Goal: Task Accomplishment & Management: Use online tool/utility

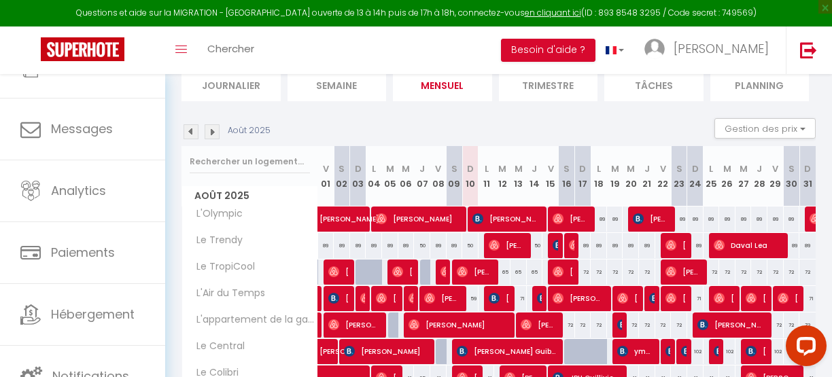
click at [188, 130] on img at bounding box center [191, 131] width 15 height 15
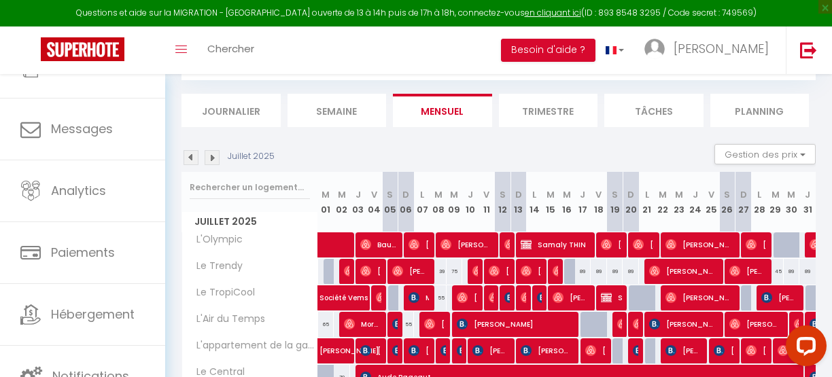
scroll to position [100, 0]
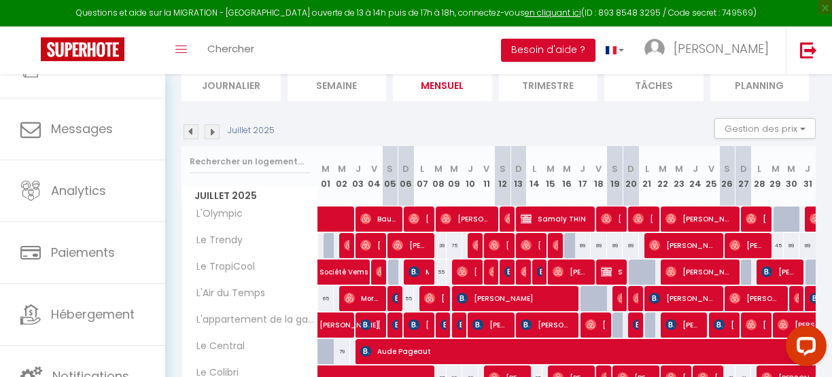
click at [188, 130] on img at bounding box center [191, 131] width 15 height 15
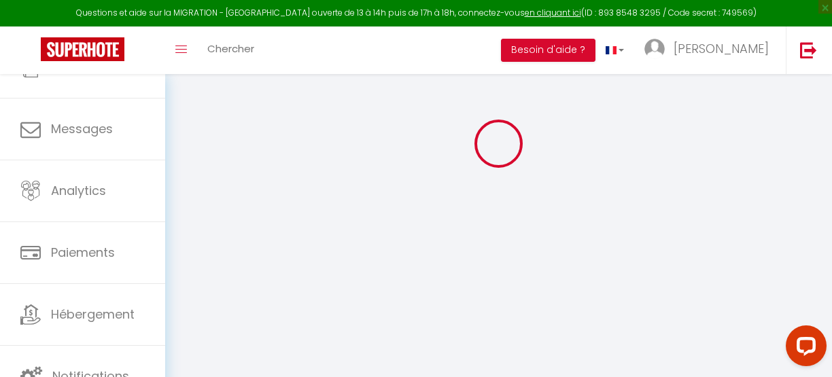
select select
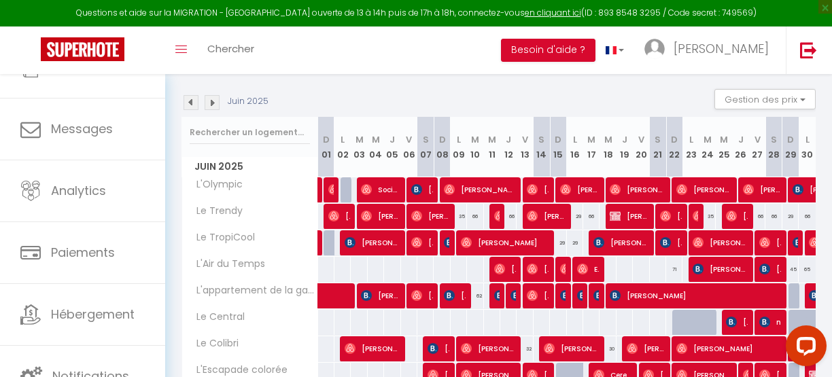
scroll to position [130, 0]
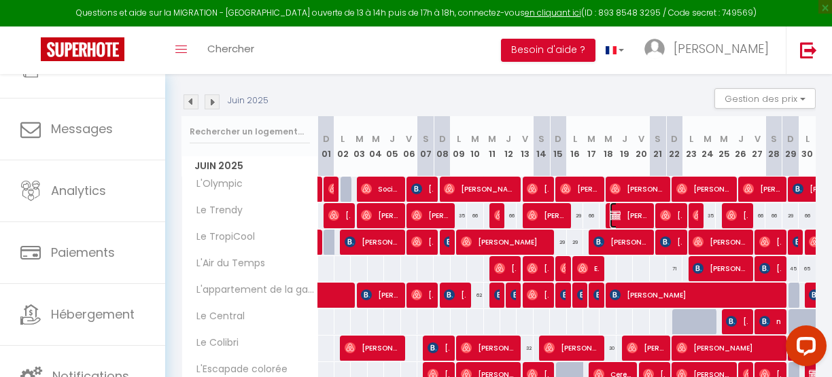
click at [623, 214] on span "[PERSON_NAME]" at bounding box center [629, 216] width 38 height 26
select select "KO"
select select "0"
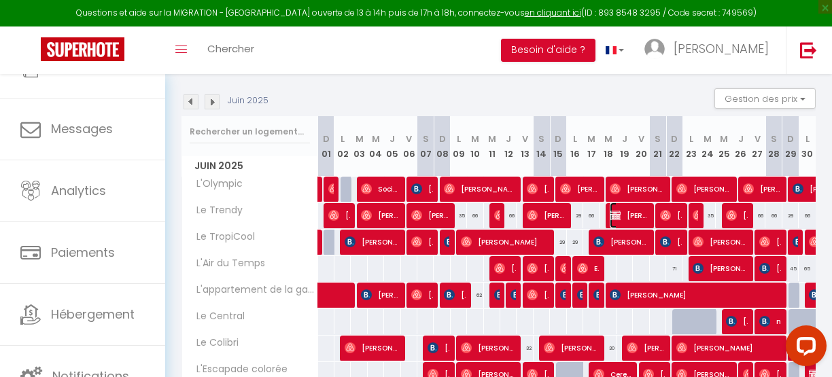
select select "0"
select select
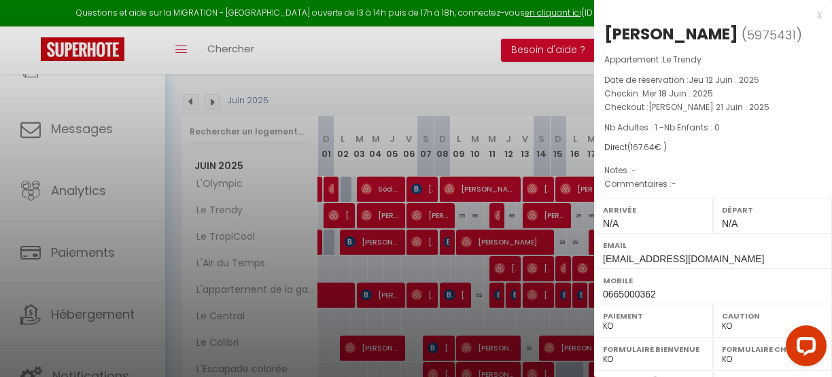
select select "46750"
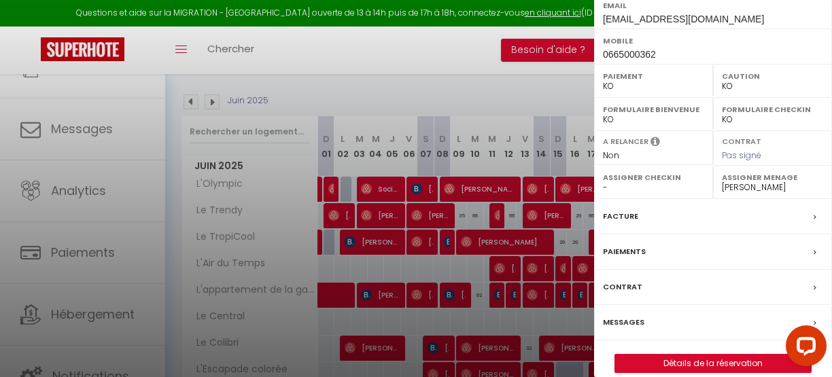
scroll to position [253, 0]
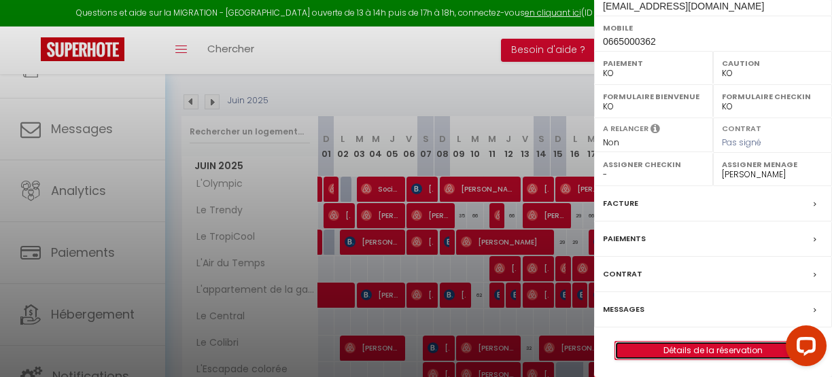
click at [717, 344] on link "Détails de la réservation" at bounding box center [713, 351] width 196 height 18
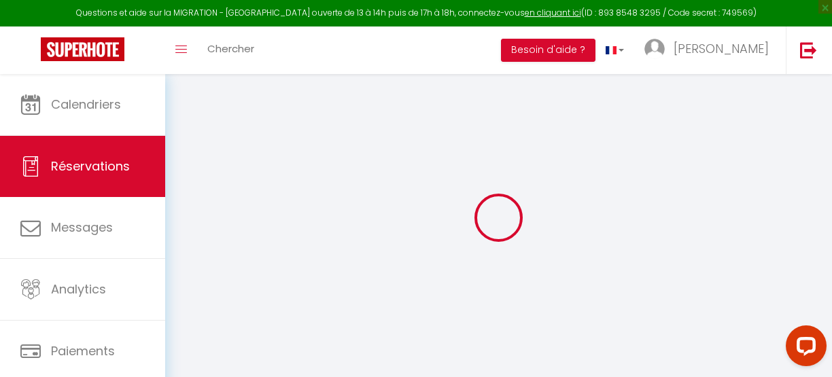
select select
checkbox input "false"
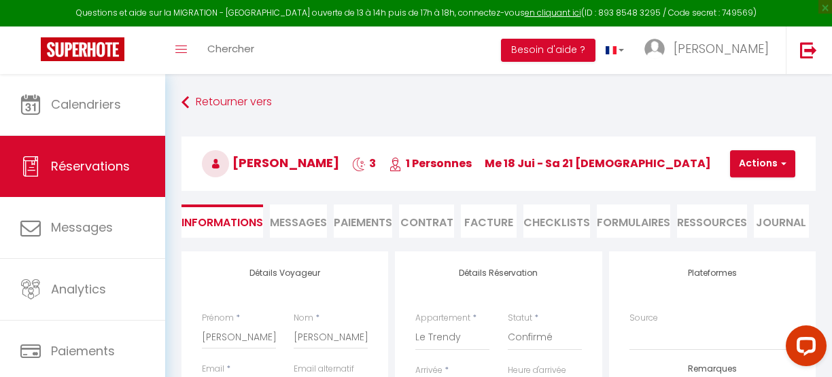
type input "30"
type input "2.64"
select select
checkbox input "false"
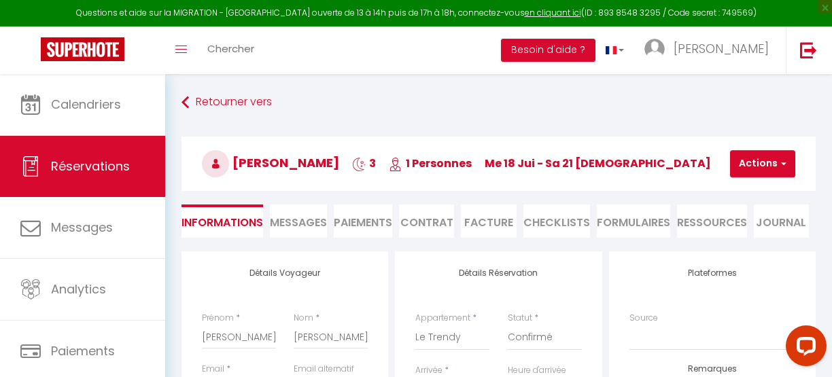
select select
click at [487, 219] on li "Facture" at bounding box center [488, 221] width 55 height 33
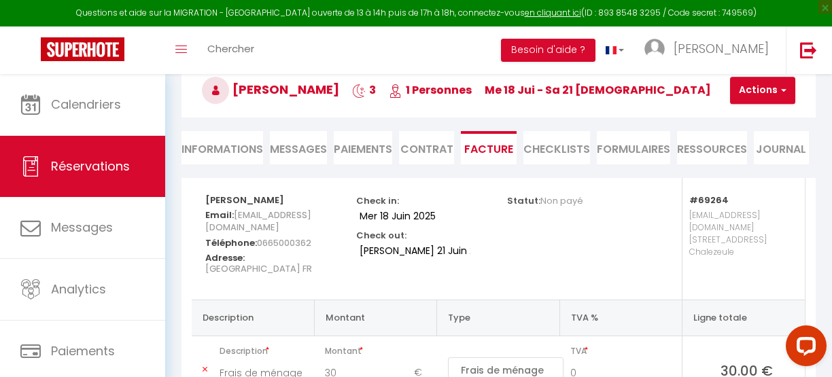
scroll to position [69, 0]
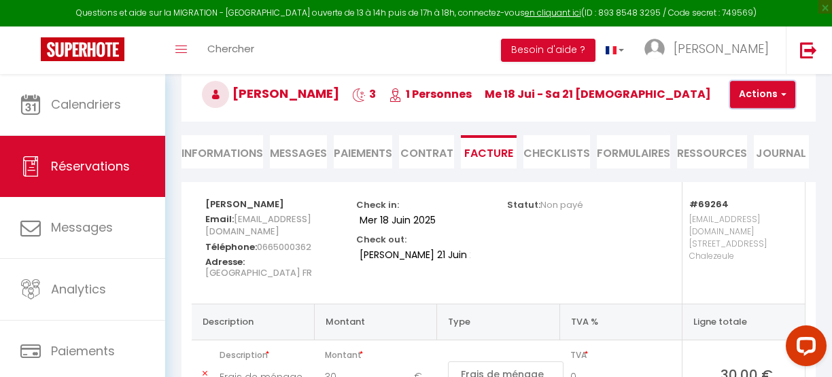
click at [773, 93] on button "Actions" at bounding box center [762, 94] width 65 height 27
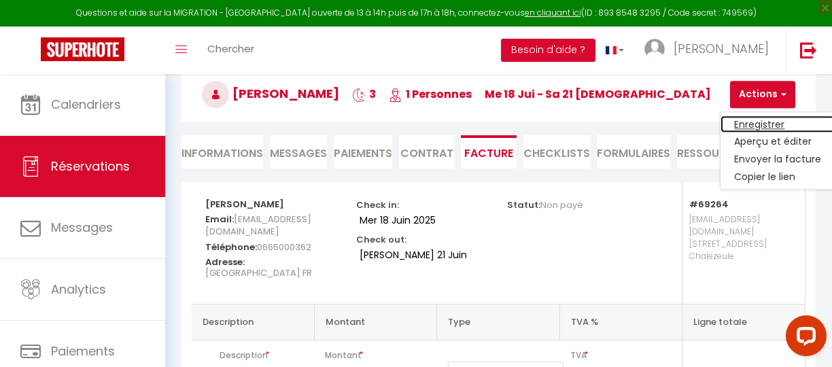
click at [753, 117] on link "Enregistrer" at bounding box center [777, 125] width 114 height 18
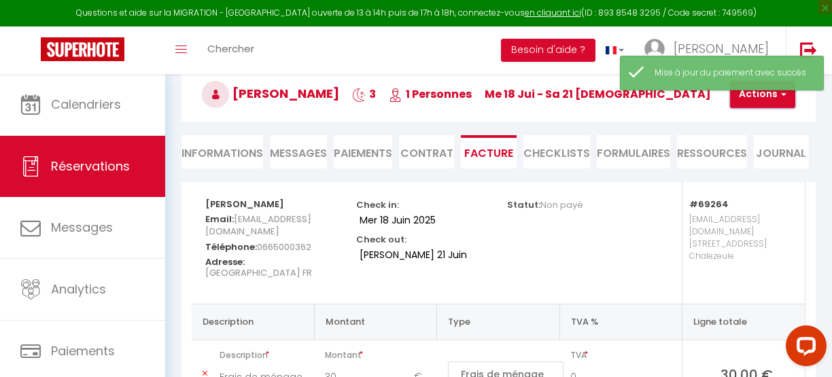
click at [778, 96] on span "button" at bounding box center [782, 94] width 8 height 12
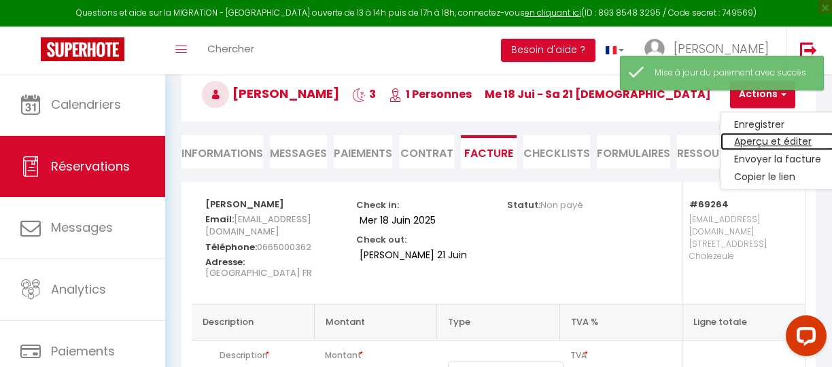
click at [761, 135] on link "Aperçu et éditer" at bounding box center [777, 142] width 114 height 18
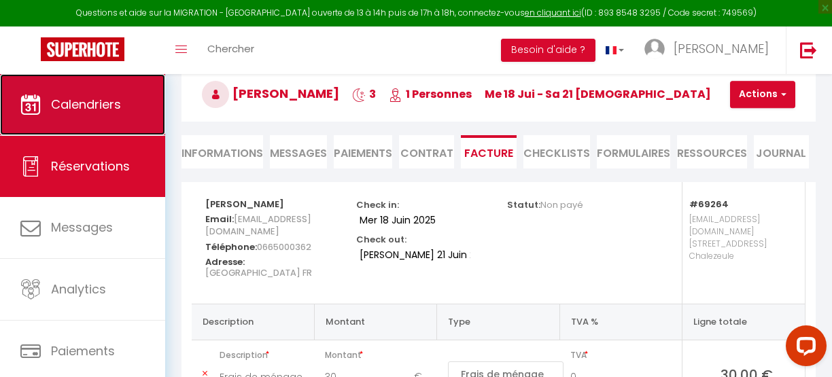
click at [77, 105] on span "Calendriers" at bounding box center [86, 104] width 70 height 17
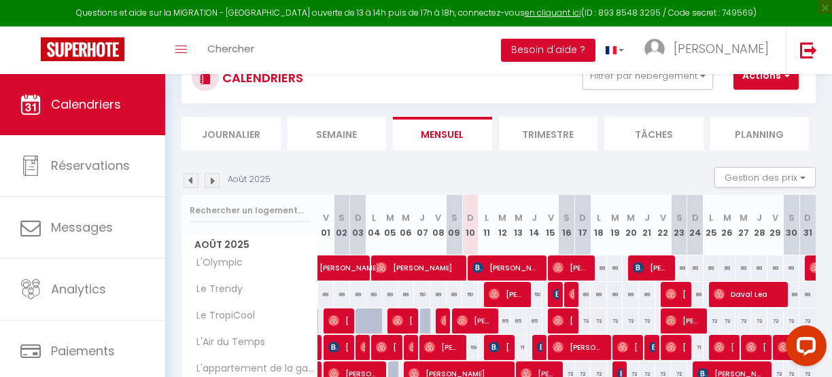
scroll to position [50, 0]
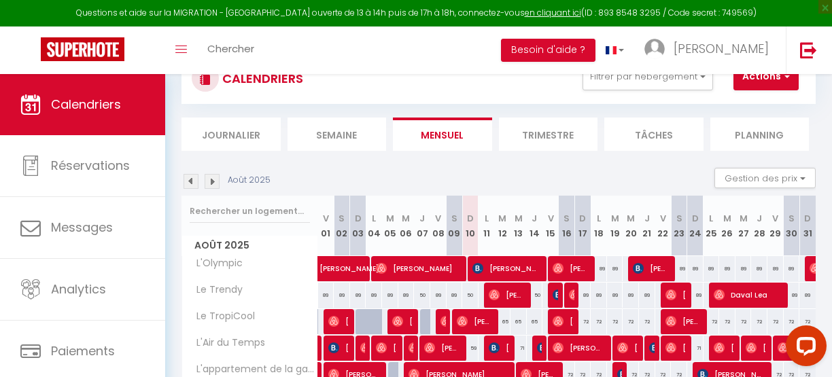
click at [479, 168] on div "Août 2025 Gestion des prix Nb Nuits minimum Règles Disponibilité" at bounding box center [498, 182] width 634 height 28
click at [436, 172] on div "Août 2025 Gestion des prix Nb Nuits minimum Règles Disponibilité" at bounding box center [498, 182] width 634 height 28
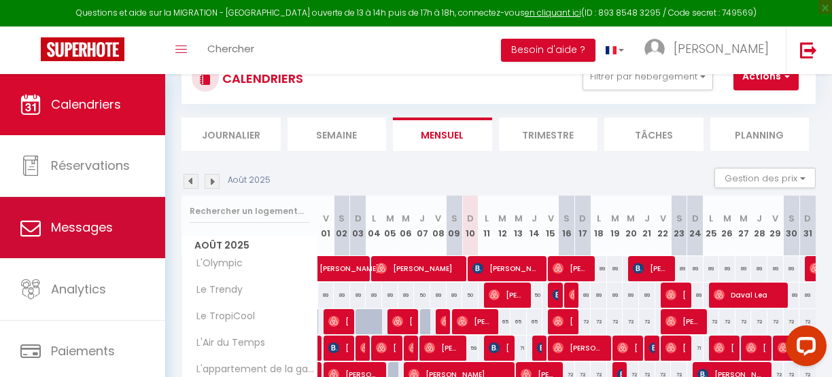
scroll to position [99, 0]
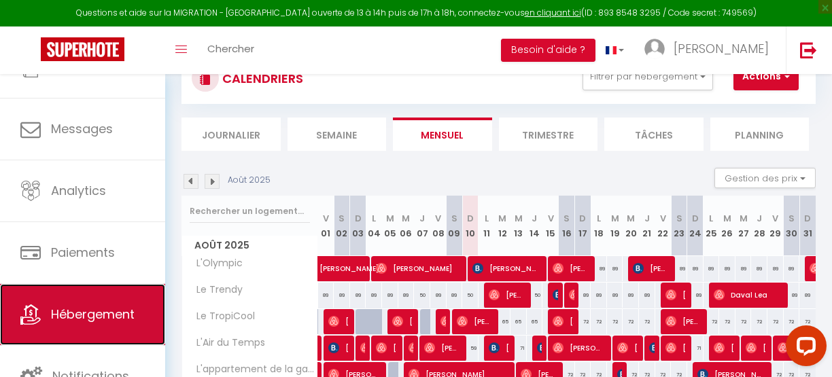
click at [95, 318] on span "Hébergement" at bounding box center [93, 314] width 84 height 17
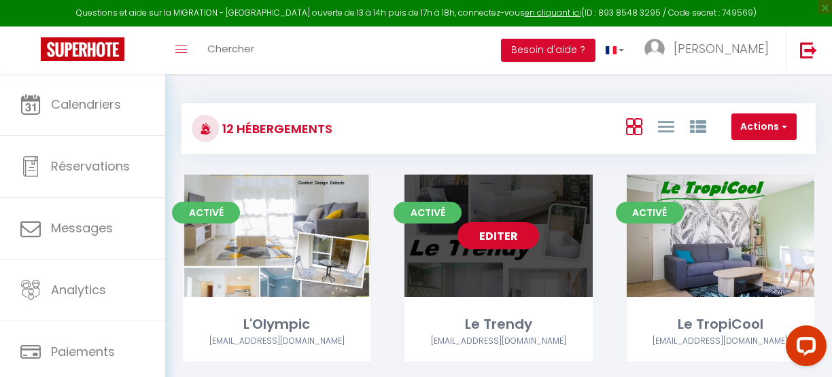
click at [495, 239] on link "Editer" at bounding box center [498, 235] width 82 height 27
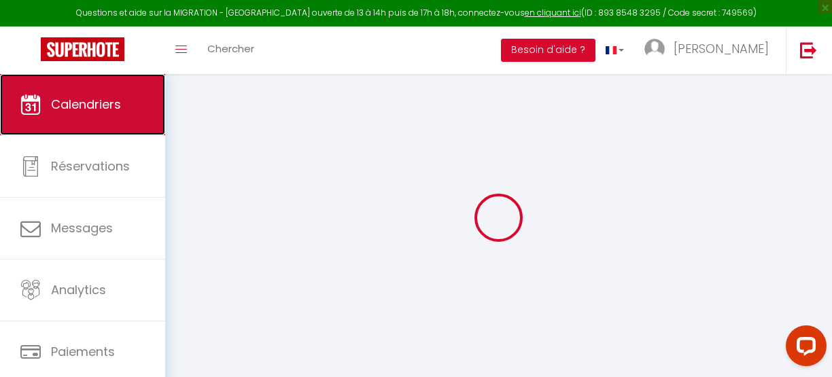
click at [84, 92] on link "Calendriers" at bounding box center [82, 104] width 165 height 61
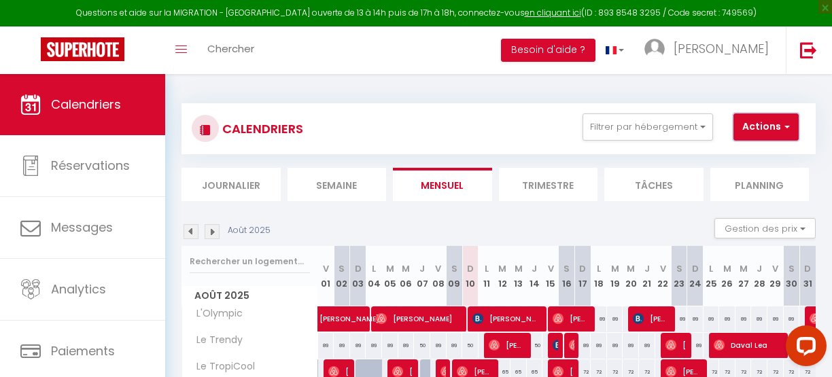
click at [778, 126] on button "Actions" at bounding box center [765, 127] width 65 height 27
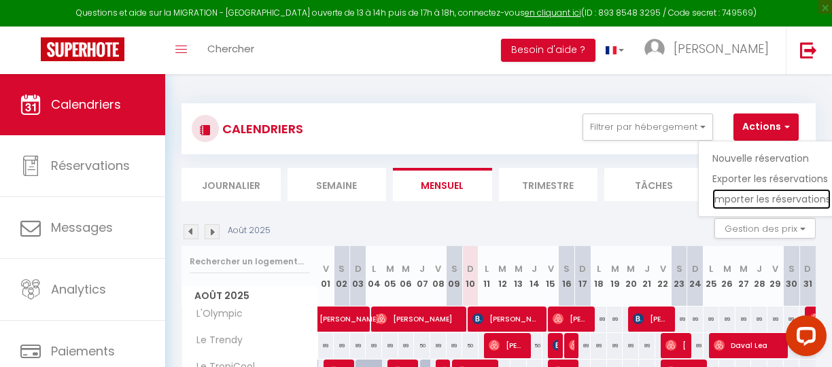
click at [742, 201] on link "Importer les réservations" at bounding box center [771, 199] width 118 height 20
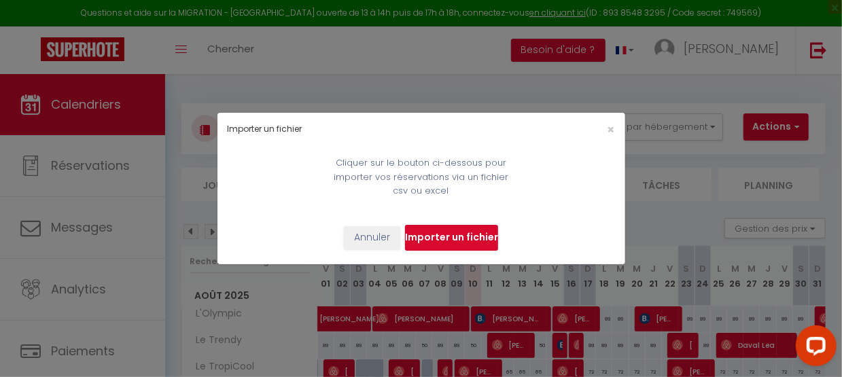
click at [457, 243] on input "file" at bounding box center [451, 238] width 93 height 26
click at [449, 235] on input "file" at bounding box center [451, 238] width 93 height 26
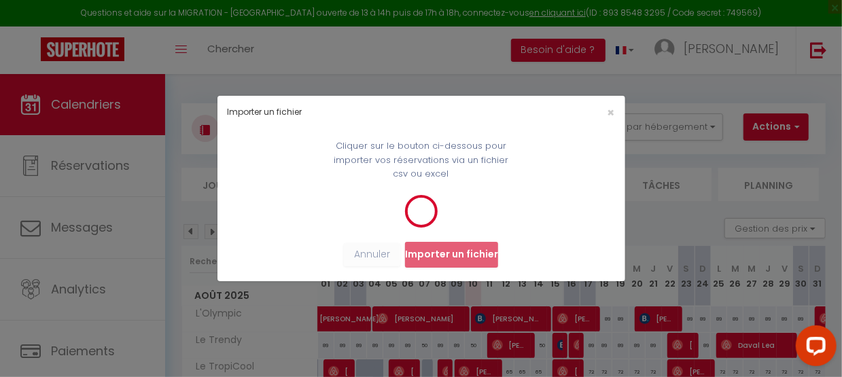
select select
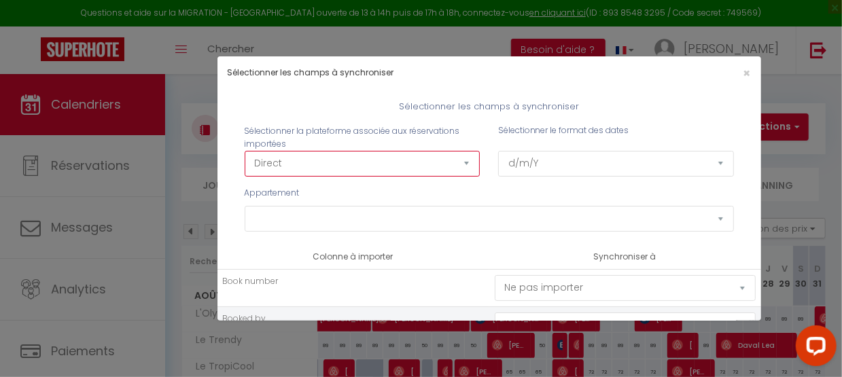
click at [309, 163] on select "Direct [DOMAIN_NAME] [DOMAIN_NAME] Chalet montagne Expedia Gite de [GEOGRAPHIC_…" at bounding box center [363, 164] width 236 height 26
select select "2"
click at [245, 151] on select "Direct [DOMAIN_NAME] [DOMAIN_NAME] Chalet montagne Expedia Gite de [GEOGRAPHIC_…" at bounding box center [363, 164] width 236 height 26
select select
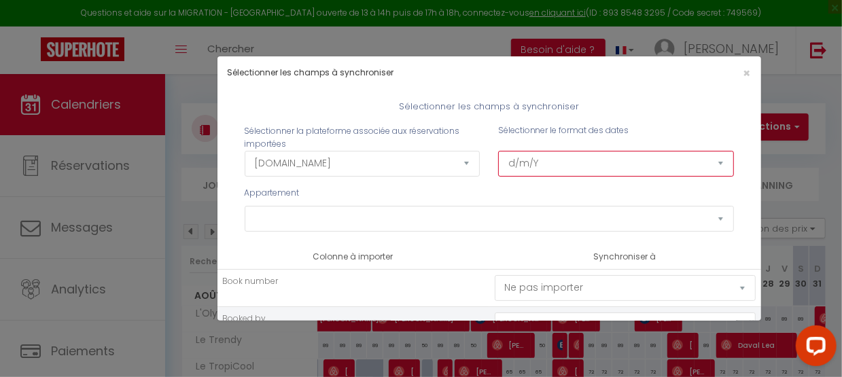
click at [533, 159] on select "d/m/Y m/d/Y d-m-Y m-d-Y Y-m-d" at bounding box center [616, 164] width 236 height 26
select select "Y-m-d"
click at [498, 151] on select "d/m/Y m/d/Y d-m-Y m-d-Y Y-m-d" at bounding box center [616, 164] width 236 height 26
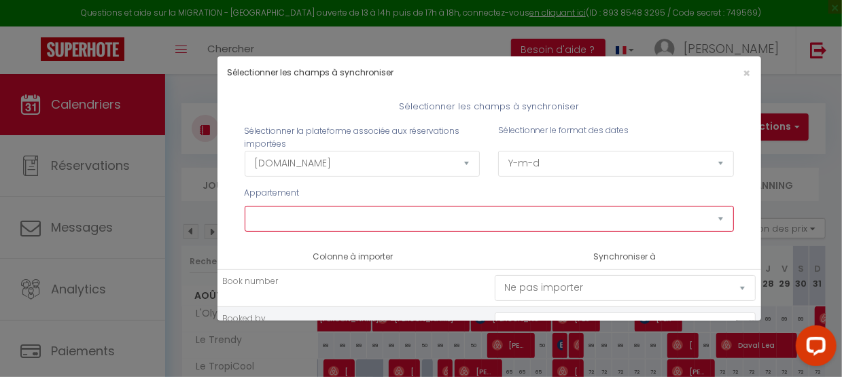
click at [307, 212] on select "L'Olympic Le Trendy Le TropiCool L'Air du Temps L'appartement de la gare Le Cen…" at bounding box center [489, 219] width 489 height 26
select select "69264"
click at [245, 206] on select "L'Olympic Le Trendy Le TropiCool L'Air du Temps L'appartement de la gare Le Cen…" at bounding box center [489, 219] width 489 height 26
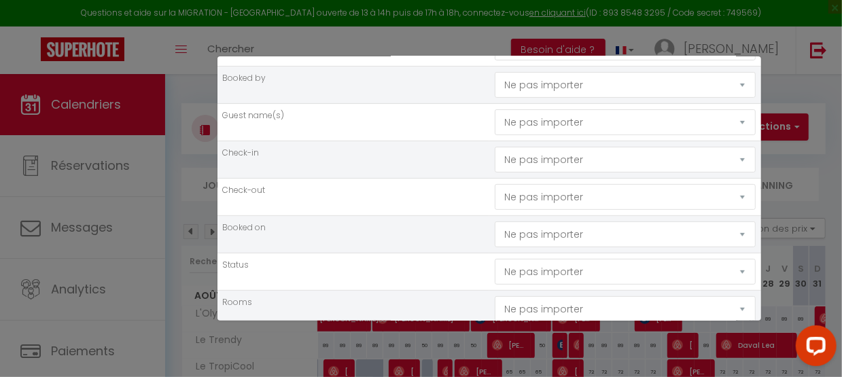
scroll to position [224, 0]
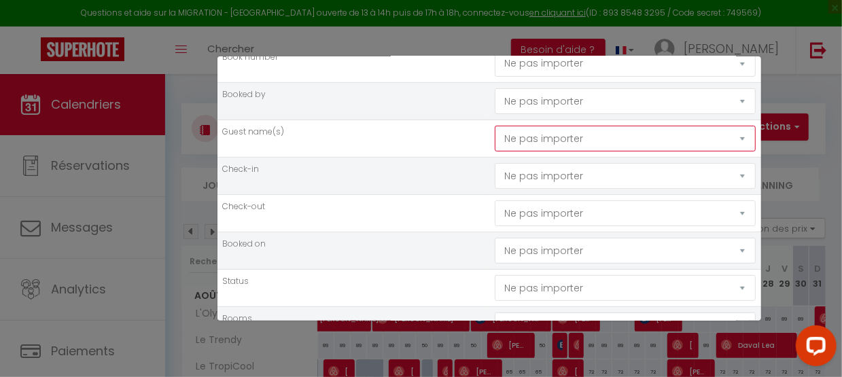
click at [560, 77] on select "Ne pas importer [GEOGRAPHIC_DATA] Nom Email Statut Téléphone Code de confirmati…" at bounding box center [625, 64] width 261 height 26
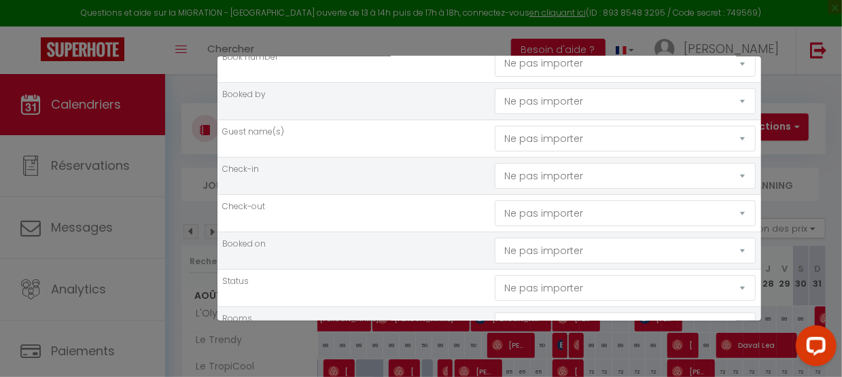
click at [424, 169] on td "Check-in" at bounding box center [353, 176] width 272 height 37
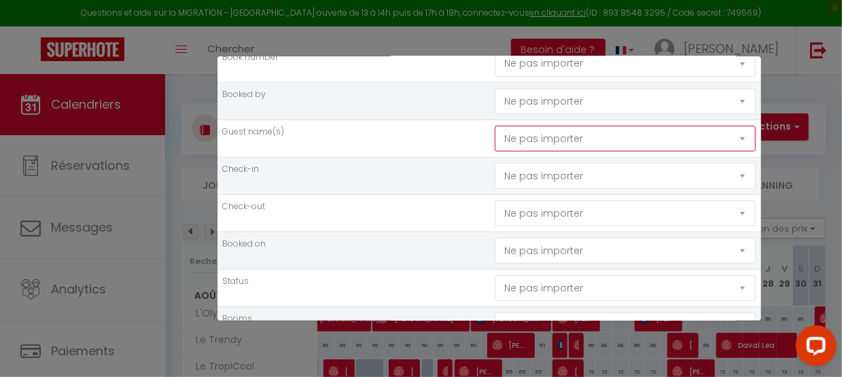
click at [534, 77] on select "Ne pas importer [GEOGRAPHIC_DATA] Nom Email Statut Téléphone Code de confirmati…" at bounding box center [625, 64] width 261 height 26
select select "last_name"
click at [495, 77] on select "Ne pas importer [GEOGRAPHIC_DATA] Nom Email Statut Téléphone Code de confirmati…" at bounding box center [625, 64] width 261 height 26
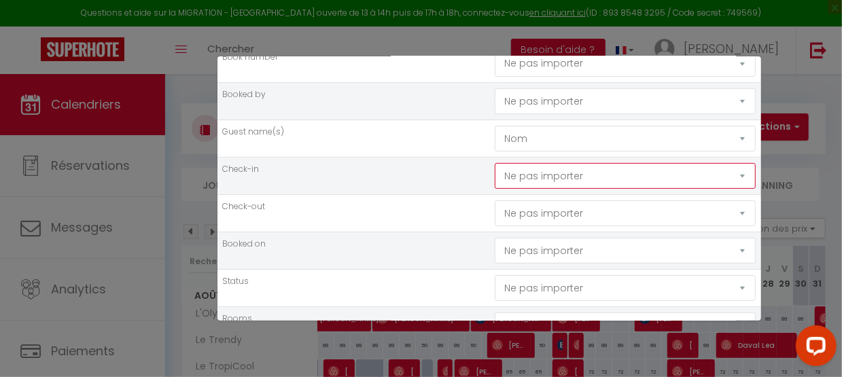
click at [506, 77] on select "Ne pas importer [GEOGRAPHIC_DATA] Nom Email Statut Téléphone Code de confirmati…" at bounding box center [625, 64] width 261 height 26
select select "checking"
click at [495, 77] on select "Ne pas importer [GEOGRAPHIC_DATA] Nom Email Statut Téléphone Code de confirmati…" at bounding box center [625, 64] width 261 height 26
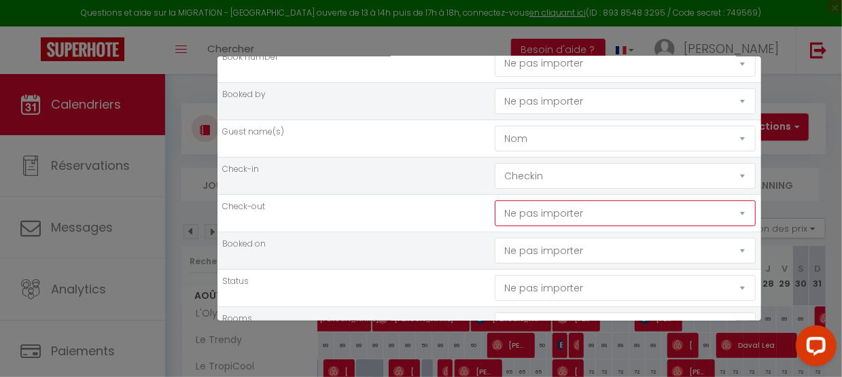
click at [509, 77] on select "Ne pas importer [GEOGRAPHIC_DATA] Nom Email Statut Téléphone Code de confirmati…" at bounding box center [625, 64] width 261 height 26
select select "checkout"
click at [495, 77] on select "Ne pas importer [GEOGRAPHIC_DATA] Nom Email Statut Téléphone Code de confirmati…" at bounding box center [625, 64] width 261 height 26
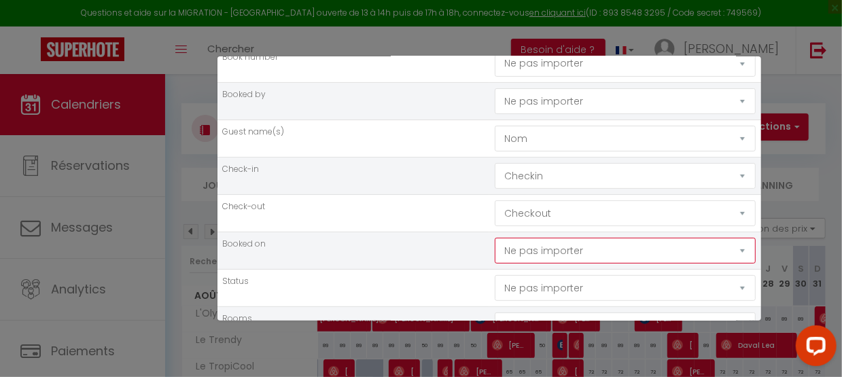
click at [546, 77] on select "Ne pas importer [GEOGRAPHIC_DATA] Nom Email Statut Téléphone Code de confirmati…" at bounding box center [625, 64] width 261 height 26
select select "booking_date"
click at [495, 77] on select "Ne pas importer [GEOGRAPHIC_DATA] Nom Email Statut Téléphone Code de confirmati…" at bounding box center [625, 64] width 261 height 26
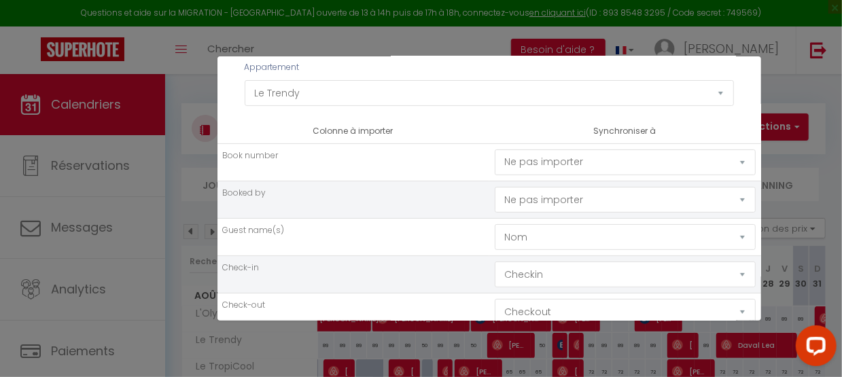
scroll to position [126, 0]
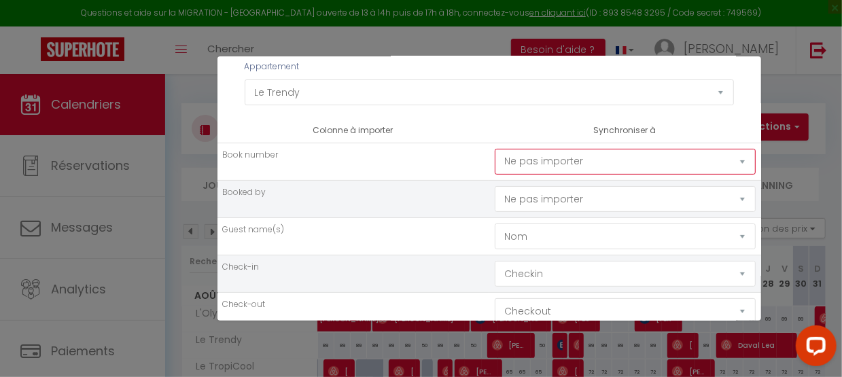
click at [515, 162] on select "Ne pas importer [GEOGRAPHIC_DATA] Nom Email Statut Téléphone Code de confirmati…" at bounding box center [625, 162] width 261 height 26
select select "code"
click at [495, 149] on select "Ne pas importer [GEOGRAPHIC_DATA] Nom Email Statut Téléphone Code de confirmati…" at bounding box center [625, 162] width 261 height 26
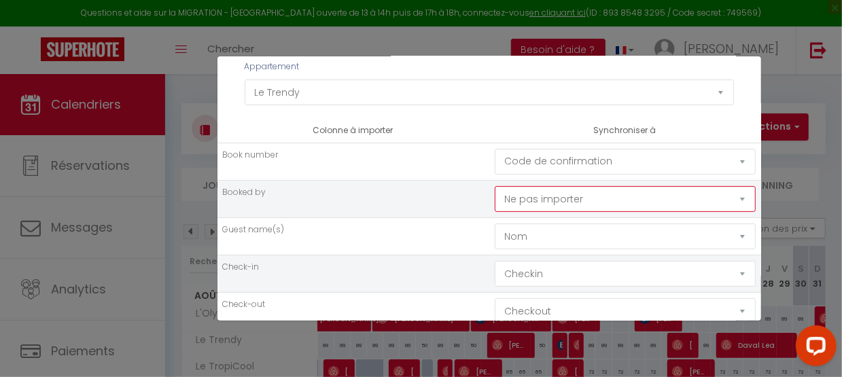
click at [533, 175] on select "Ne pas importer [GEOGRAPHIC_DATA] Nom Email Statut Téléphone Code de confirmati…" at bounding box center [625, 162] width 261 height 26
select select "last_name"
click at [495, 175] on select "Ne pas importer [GEOGRAPHIC_DATA] Nom Email Statut Téléphone Code de confirmati…" at bounding box center [625, 162] width 261 height 26
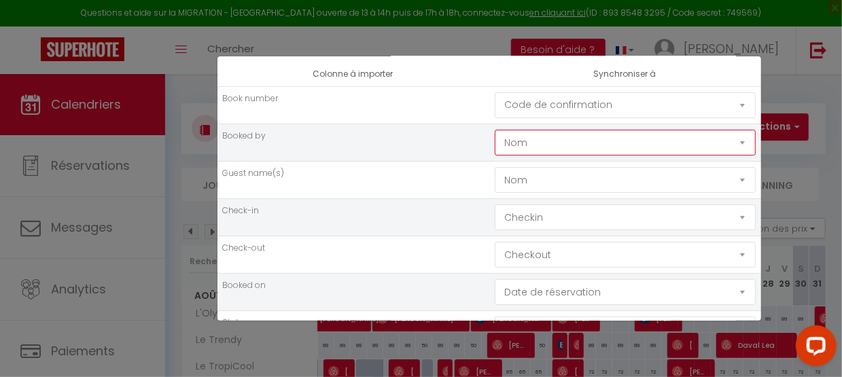
click at [522, 118] on select "Ne pas importer [GEOGRAPHIC_DATA] Nom Email Statut Téléphone Code de confirmati…" at bounding box center [625, 105] width 261 height 26
select select
click at [495, 118] on select "Ne pas importer [GEOGRAPHIC_DATA] Nom Email Statut Téléphone Code de confirmati…" at bounding box center [625, 105] width 261 height 26
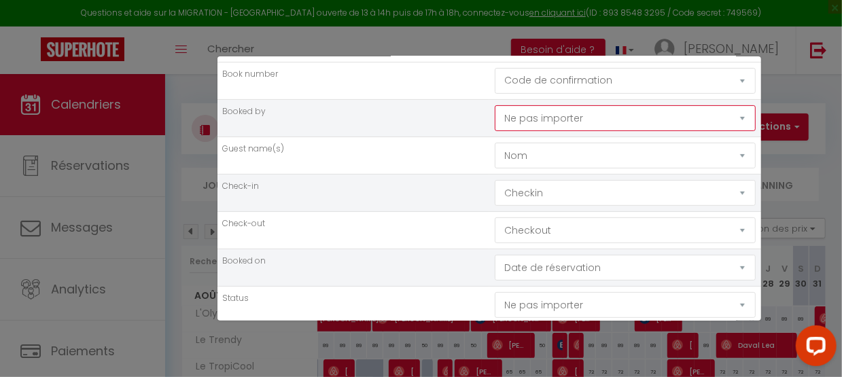
scroll to position [208, 0]
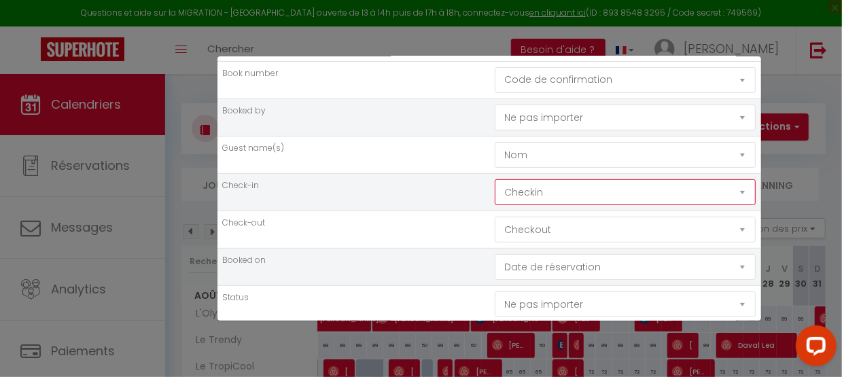
click at [525, 93] on select "Ne pas importer [GEOGRAPHIC_DATA] Nom Email Statut Téléphone Code de confirmati…" at bounding box center [625, 80] width 261 height 26
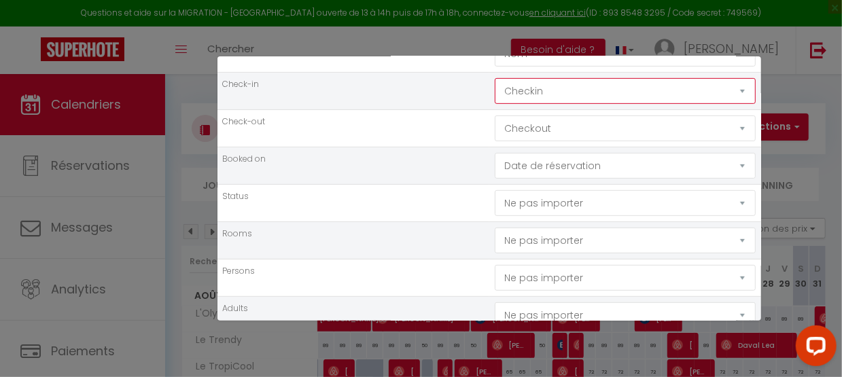
scroll to position [310, 0]
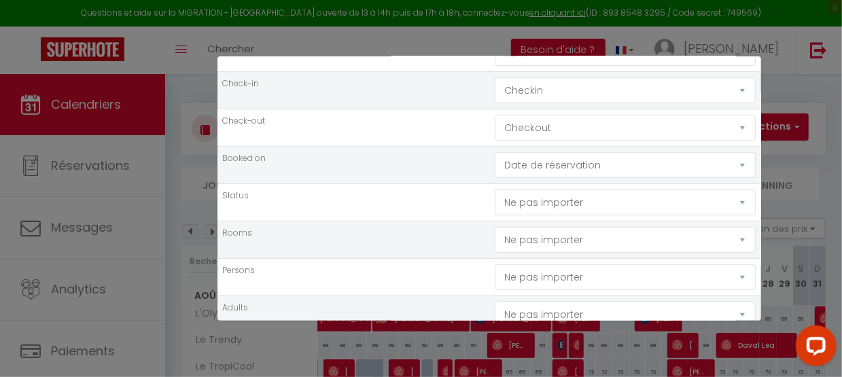
click at [419, 238] on td "Rooms" at bounding box center [353, 240] width 272 height 37
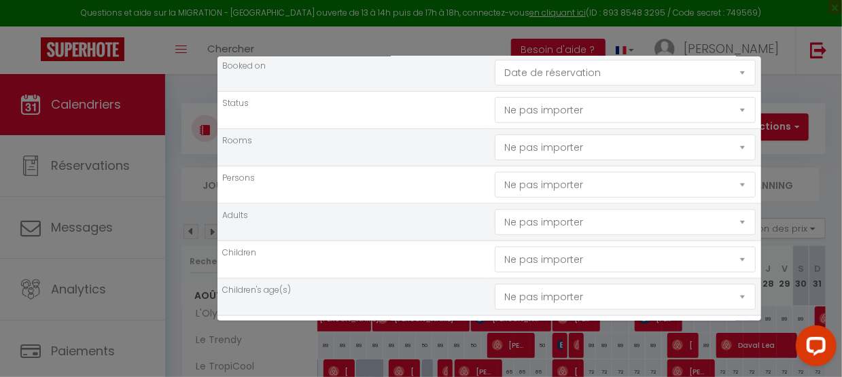
scroll to position [413, 0]
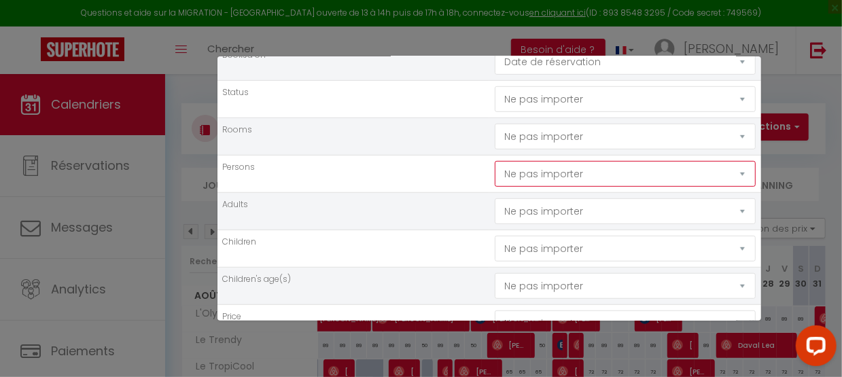
select select "nbr_adults"
select select
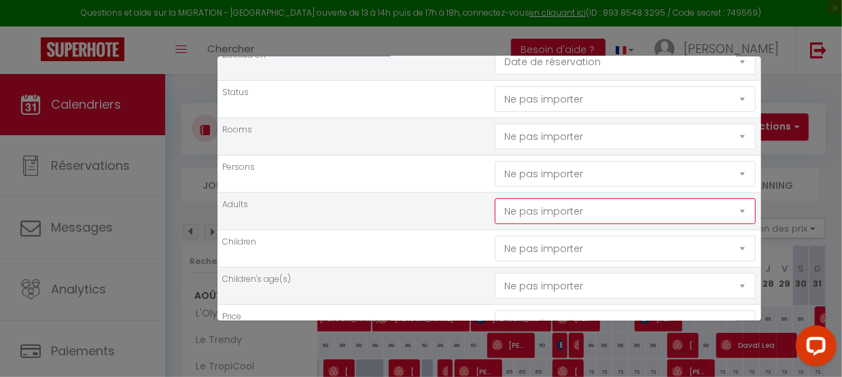
select select "nbr_adults"
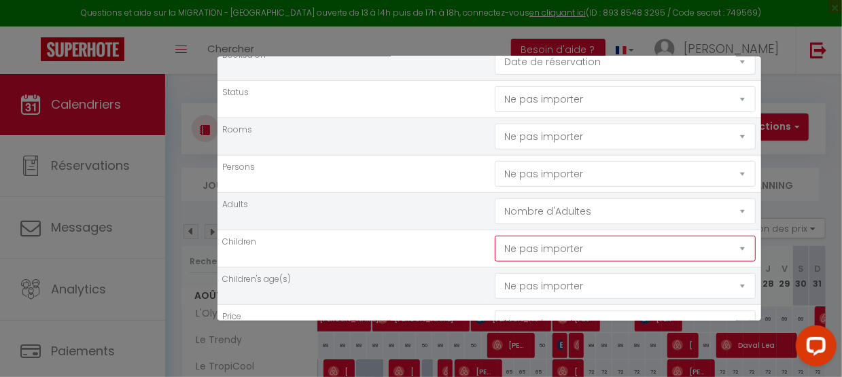
select select "nbr_children"
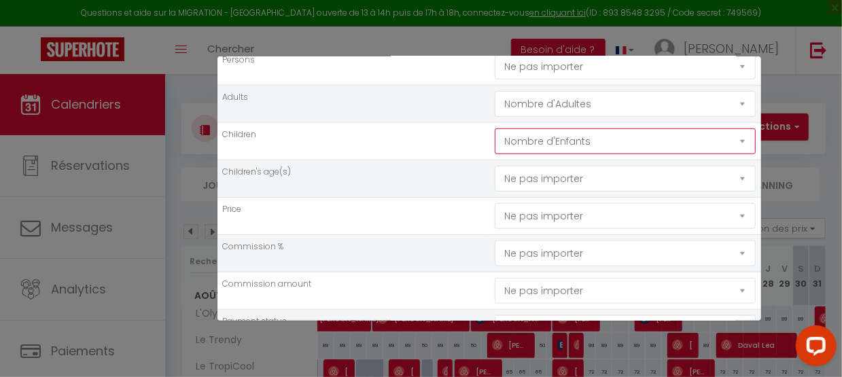
scroll to position [526, 0]
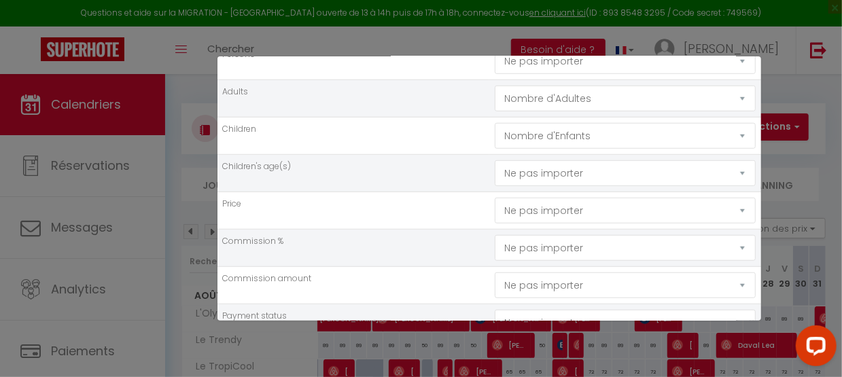
click at [405, 249] on td "Commission %" at bounding box center [353, 248] width 272 height 37
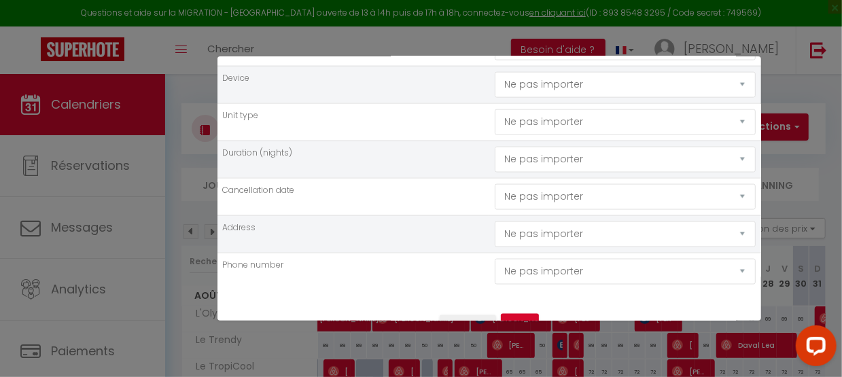
scroll to position [990, 0]
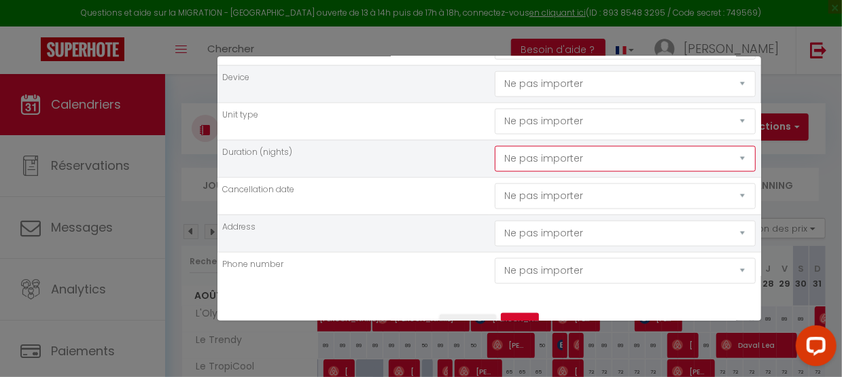
select select "nights"
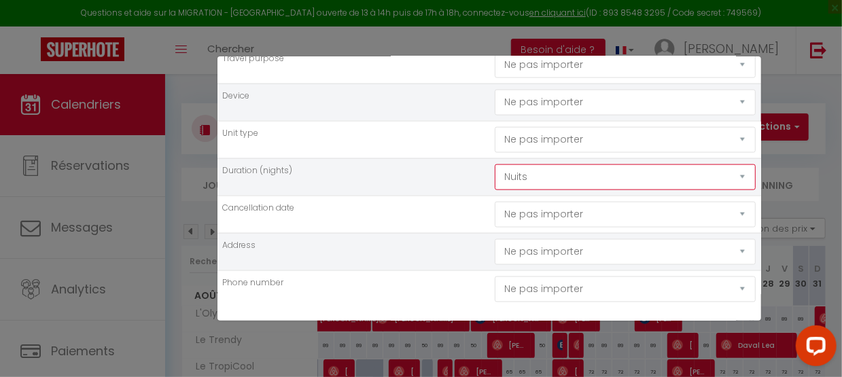
scroll to position [1015, 0]
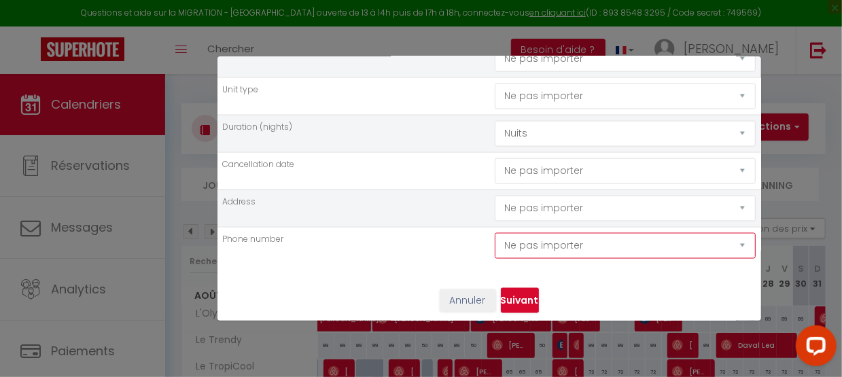
select select "phone"
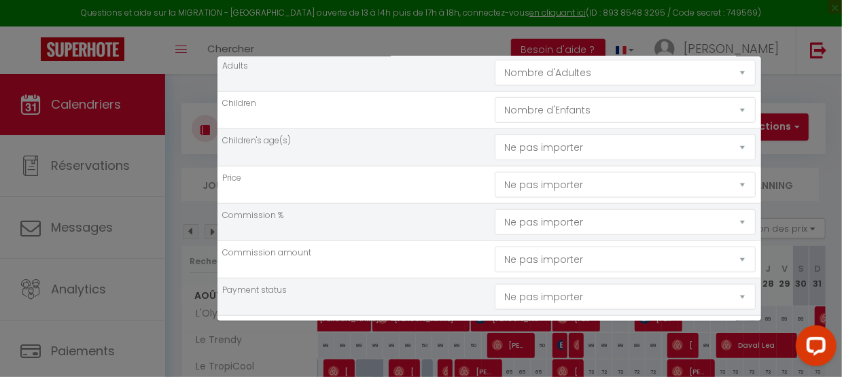
scroll to position [551, 0]
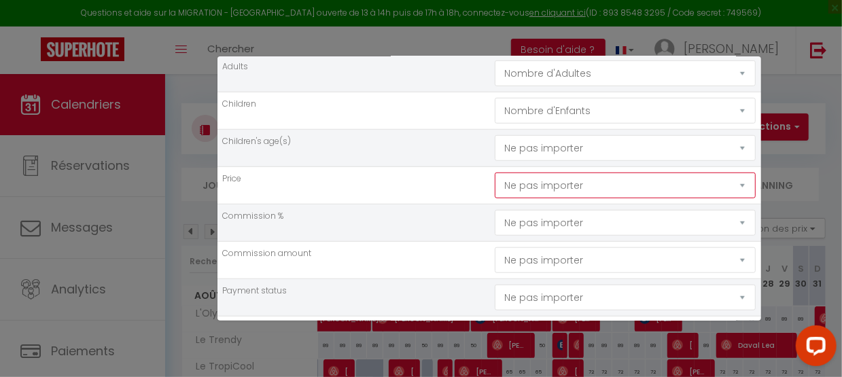
select select "price"
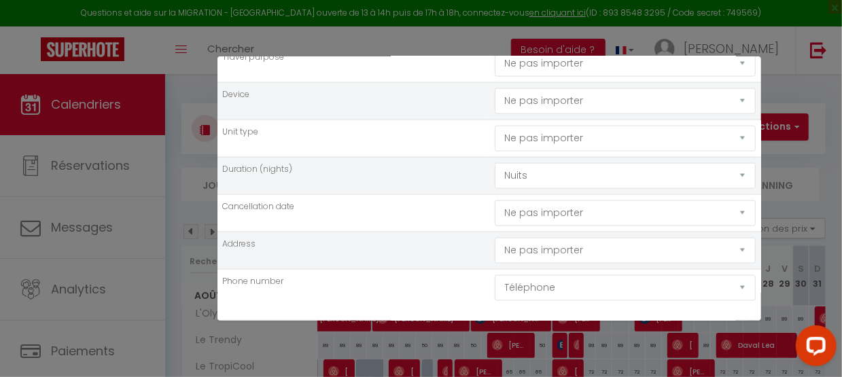
scroll to position [1015, 0]
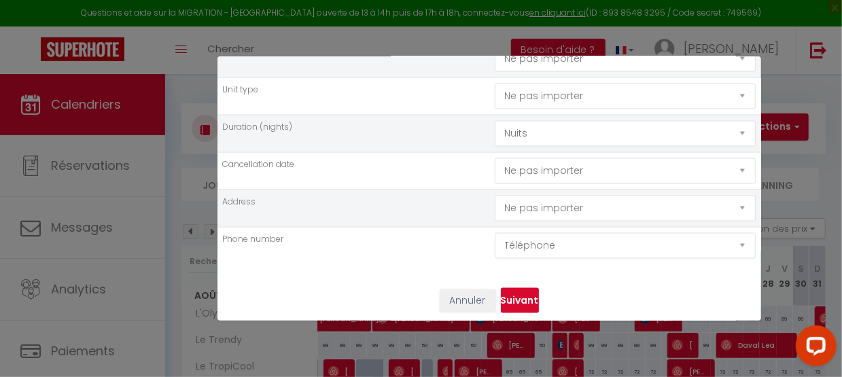
click at [510, 293] on button "Suivant" at bounding box center [520, 301] width 38 height 26
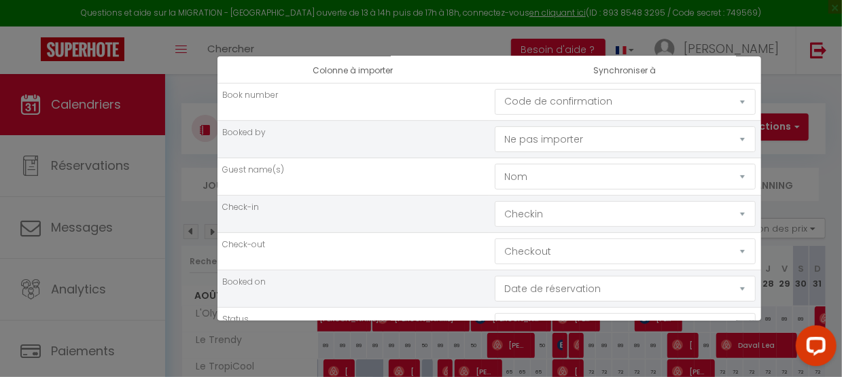
scroll to position [193, 0]
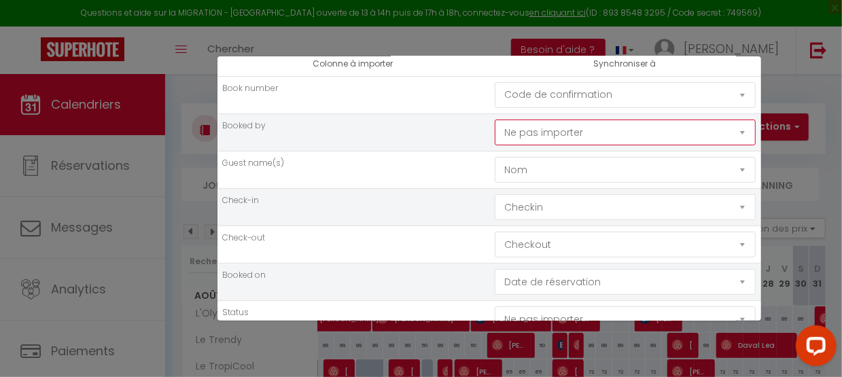
click at [531, 108] on select "Ne pas importer [GEOGRAPHIC_DATA] Nom Email Statut Téléphone Code de confirmati…" at bounding box center [625, 95] width 261 height 26
select select "first_name"
click at [495, 108] on select "Ne pas importer [GEOGRAPHIC_DATA] Nom Email Statut Téléphone Code de confirmati…" at bounding box center [625, 95] width 261 height 26
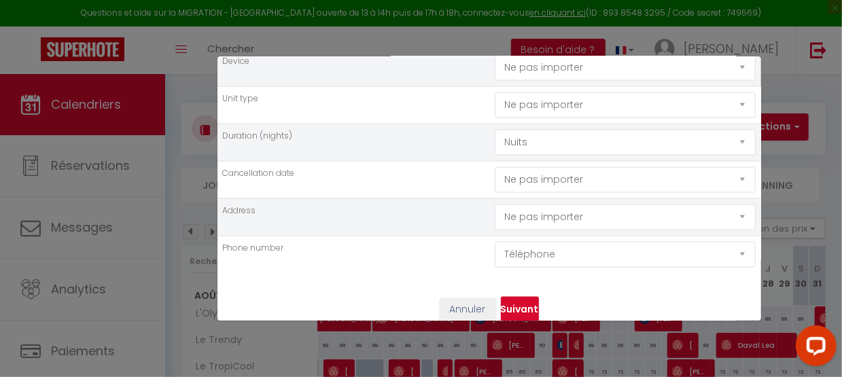
scroll to position [1015, 0]
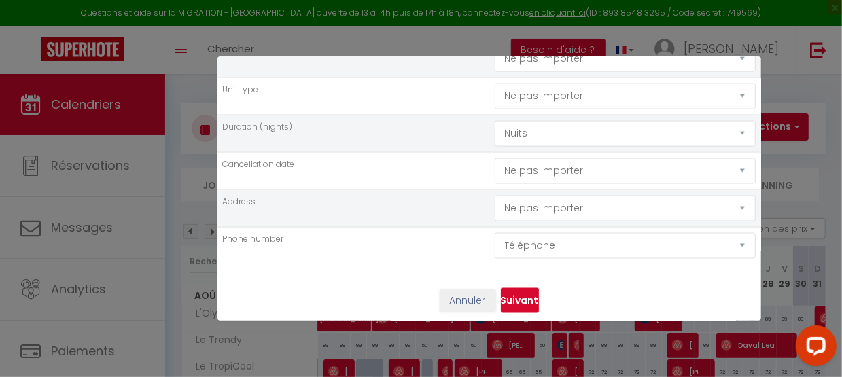
click at [522, 296] on button "Suivant" at bounding box center [520, 301] width 38 height 26
click at [518, 291] on button "Suivant" at bounding box center [520, 301] width 38 height 26
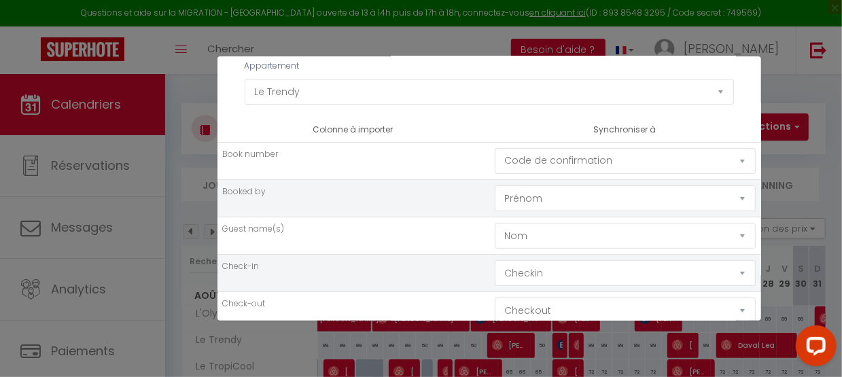
scroll to position [131, 0]
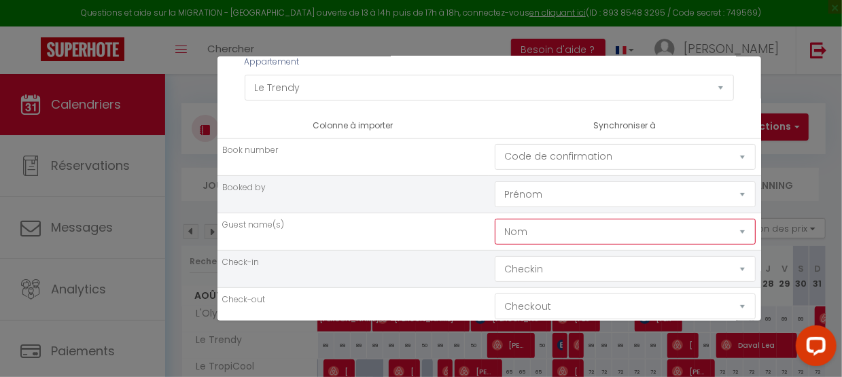
click at [525, 170] on select "Ne pas importer [GEOGRAPHIC_DATA] Nom Email Statut Téléphone Code de confirmati…" at bounding box center [625, 157] width 261 height 26
click at [495, 170] on select "Ne pas importer [GEOGRAPHIC_DATA] Nom Email Statut Téléphone Code de confirmati…" at bounding box center [625, 157] width 261 height 26
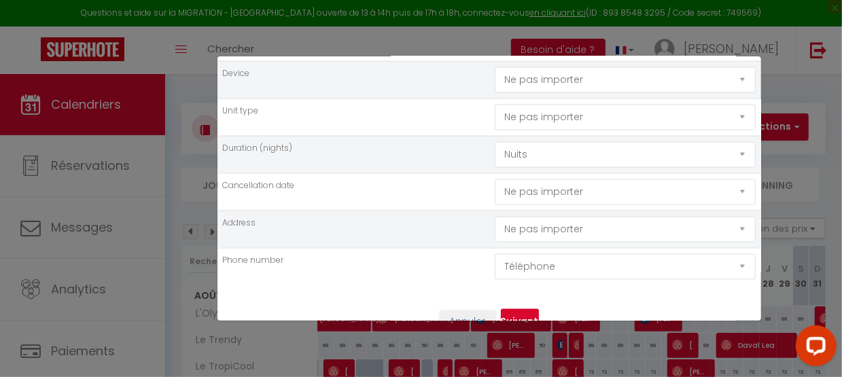
scroll to position [1015, 0]
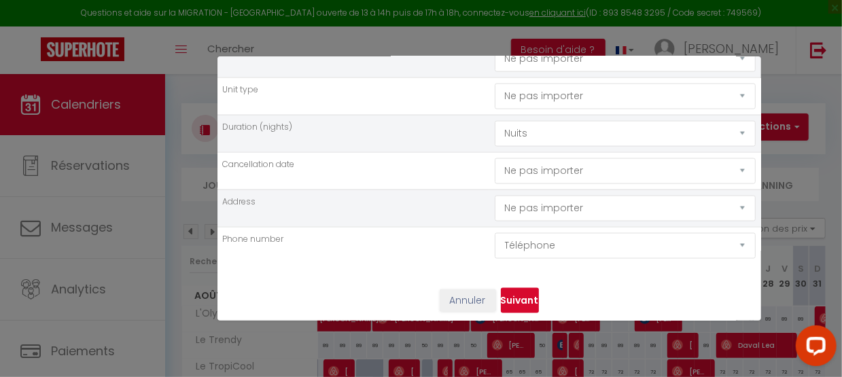
click at [525, 292] on button "Suivant" at bounding box center [520, 301] width 38 height 26
click at [521, 300] on button "Suivant" at bounding box center [520, 301] width 38 height 26
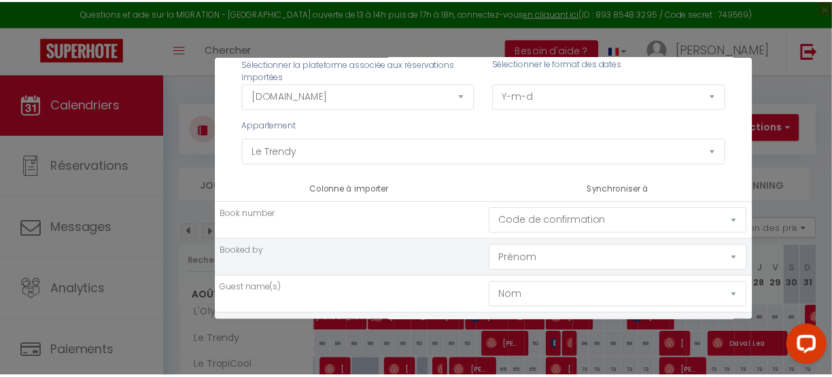
scroll to position [0, 0]
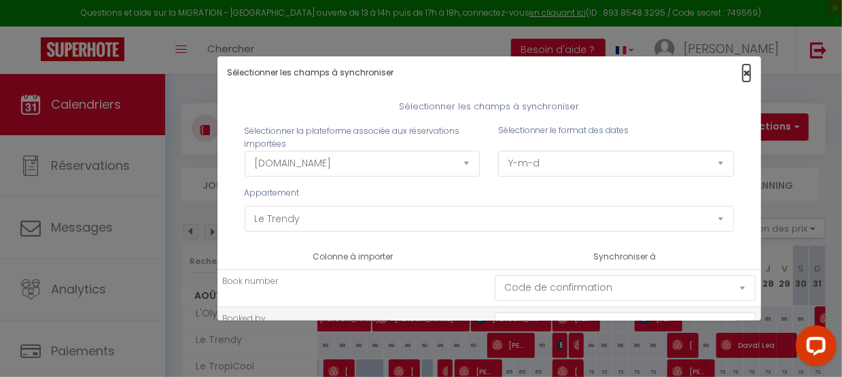
click at [743, 72] on span "×" at bounding box center [746, 73] width 7 height 17
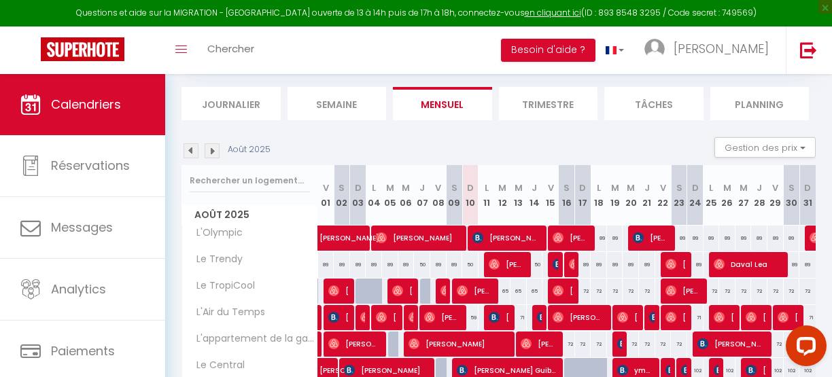
scroll to position [82, 0]
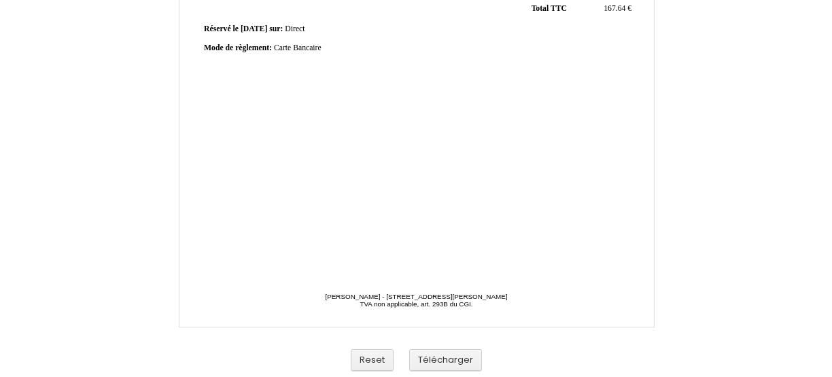
scroll to position [442, 0]
click at [453, 364] on button "Télécharger" at bounding box center [445, 359] width 73 height 22
